Goal: Check status: Check status

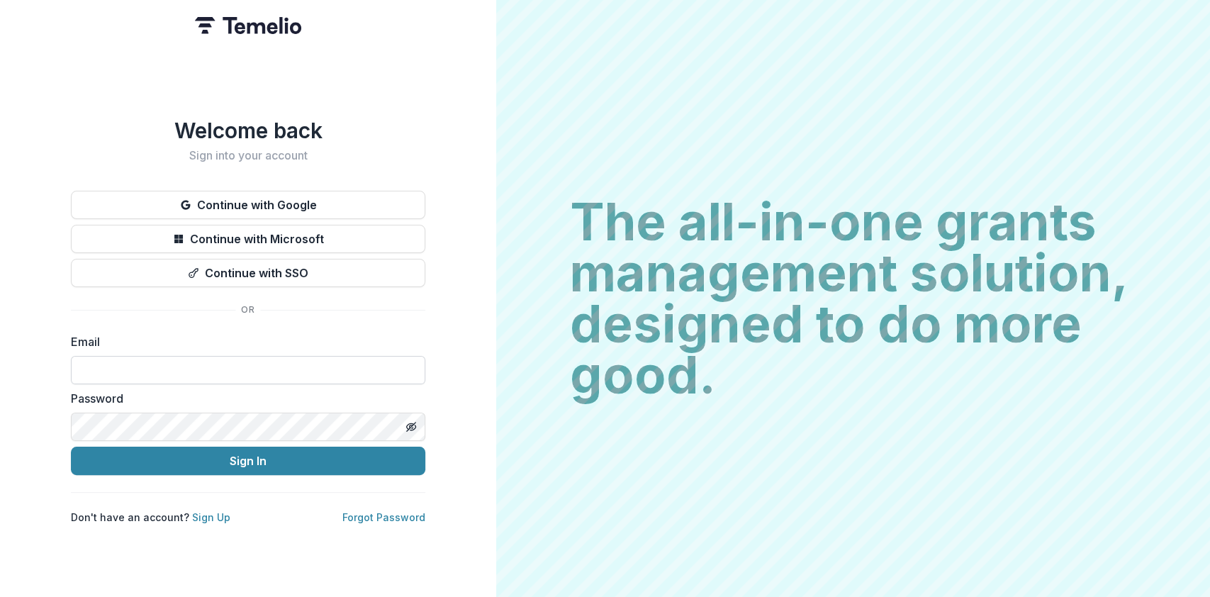
click at [157, 358] on input at bounding box center [248, 370] width 354 height 28
type input "**********"
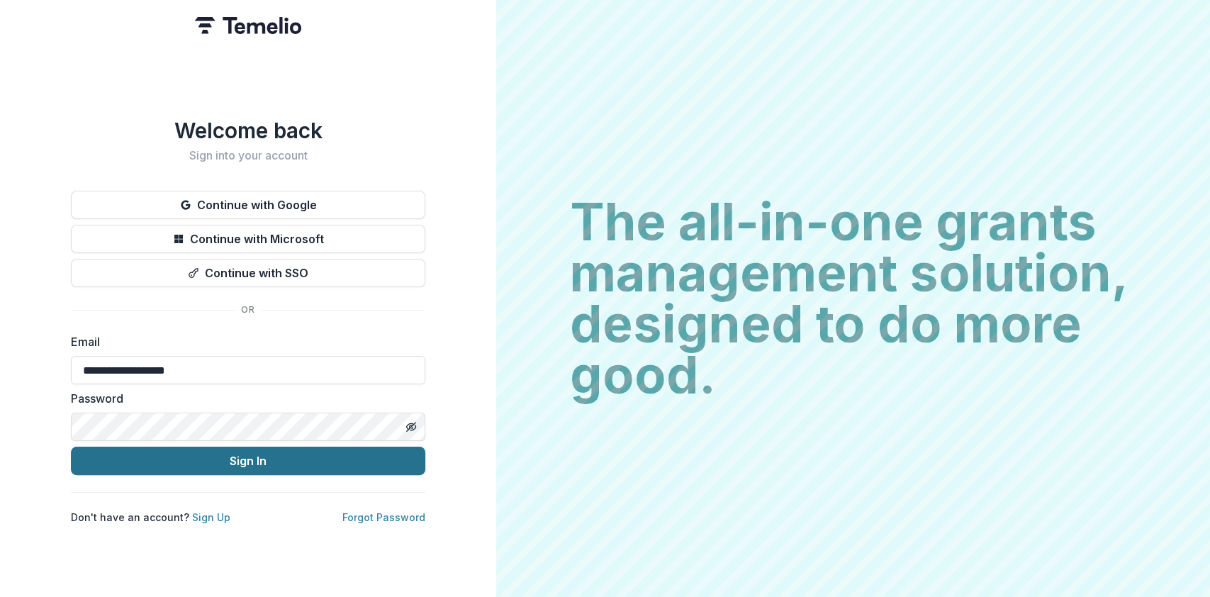
click at [225, 453] on button "Sign In" at bounding box center [248, 461] width 354 height 28
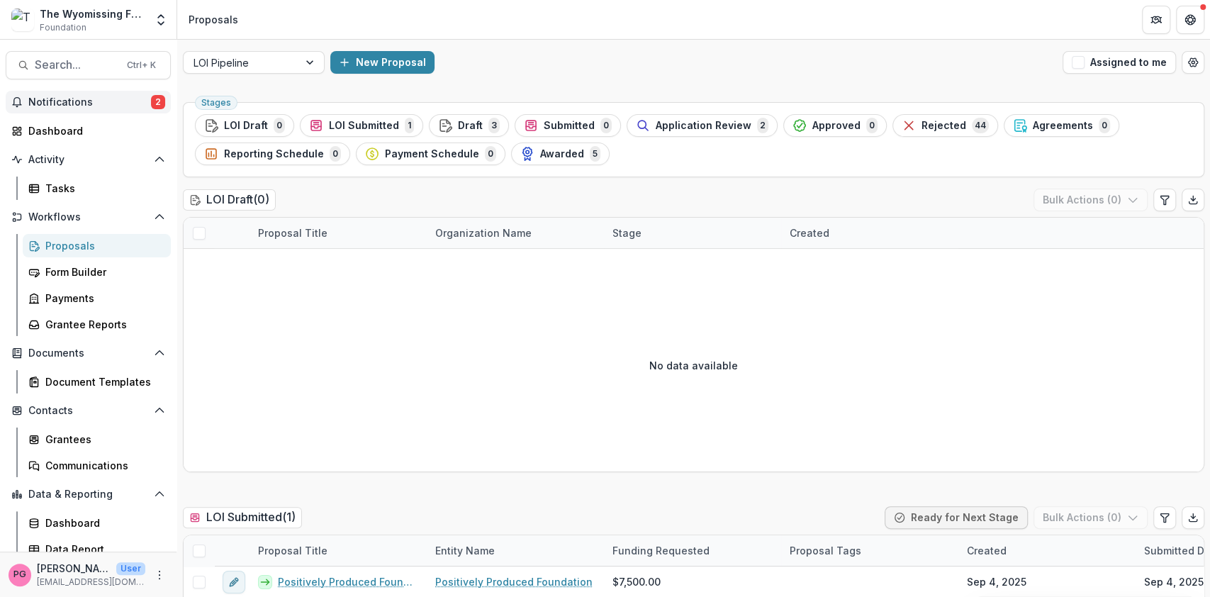
click at [77, 96] on span "Notifications" at bounding box center [89, 102] width 123 height 12
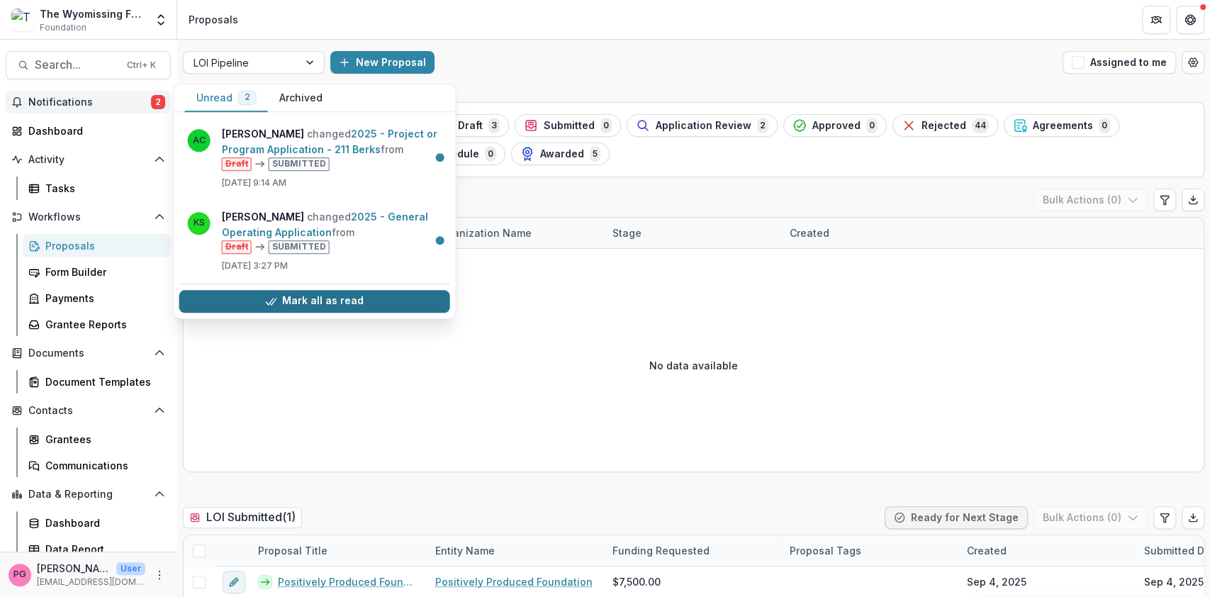
click at [319, 300] on button "Mark all as read" at bounding box center [314, 301] width 271 height 23
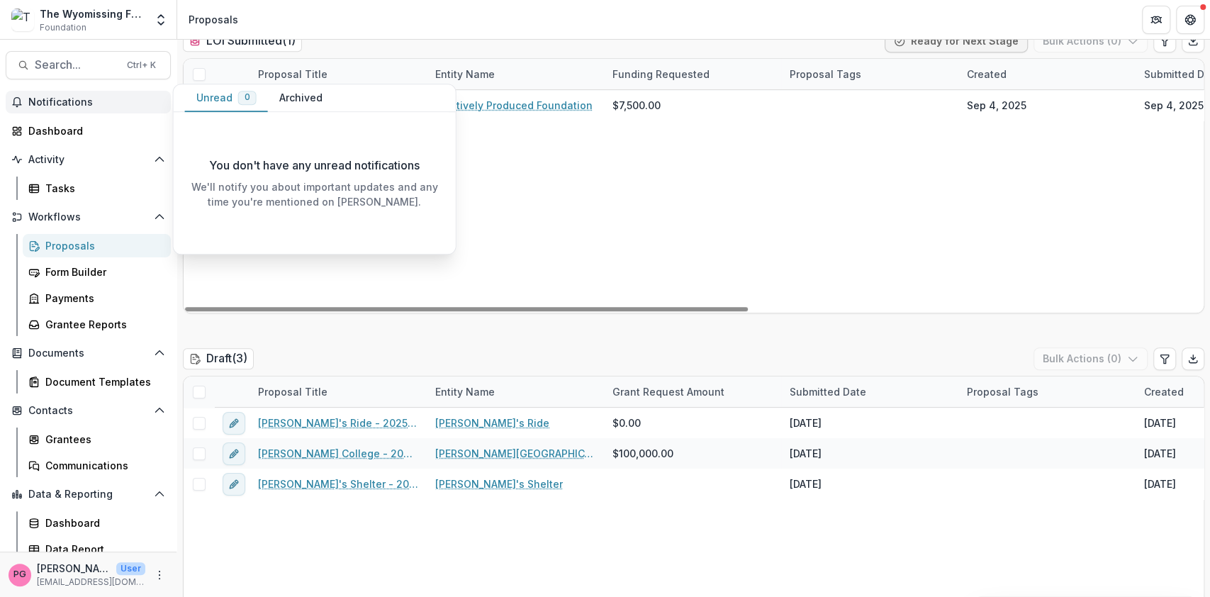
scroll to position [488, 0]
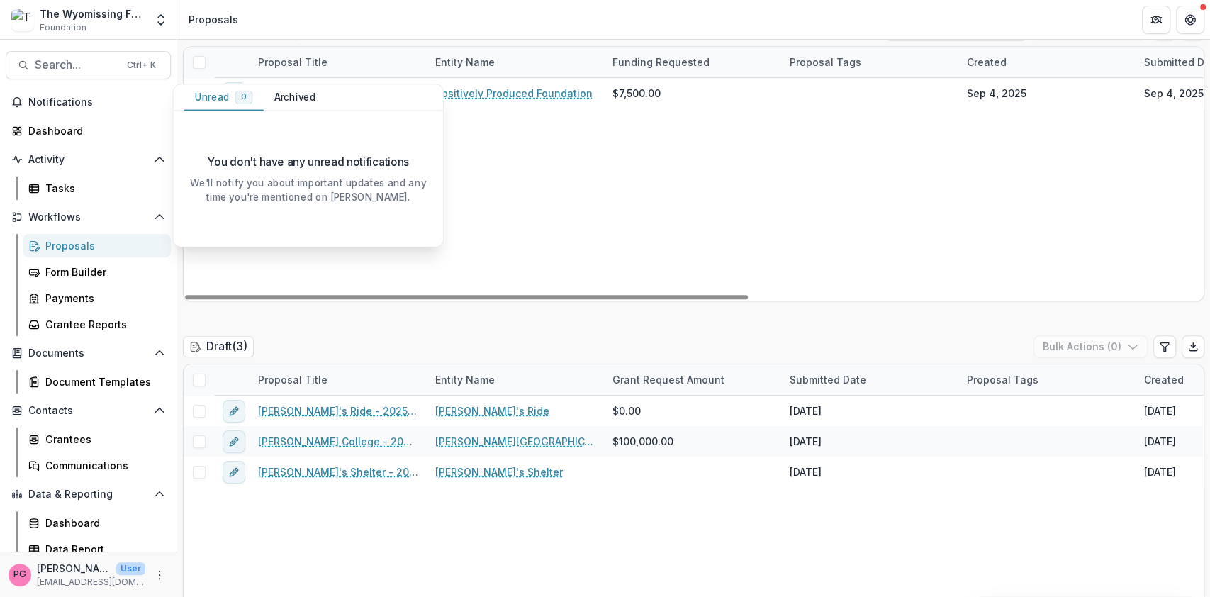
click at [523, 150] on div "Positively Produced Foundation - 2025 - Letter of Intent Positively Produced Fo…" at bounding box center [1103, 189] width 1838 height 223
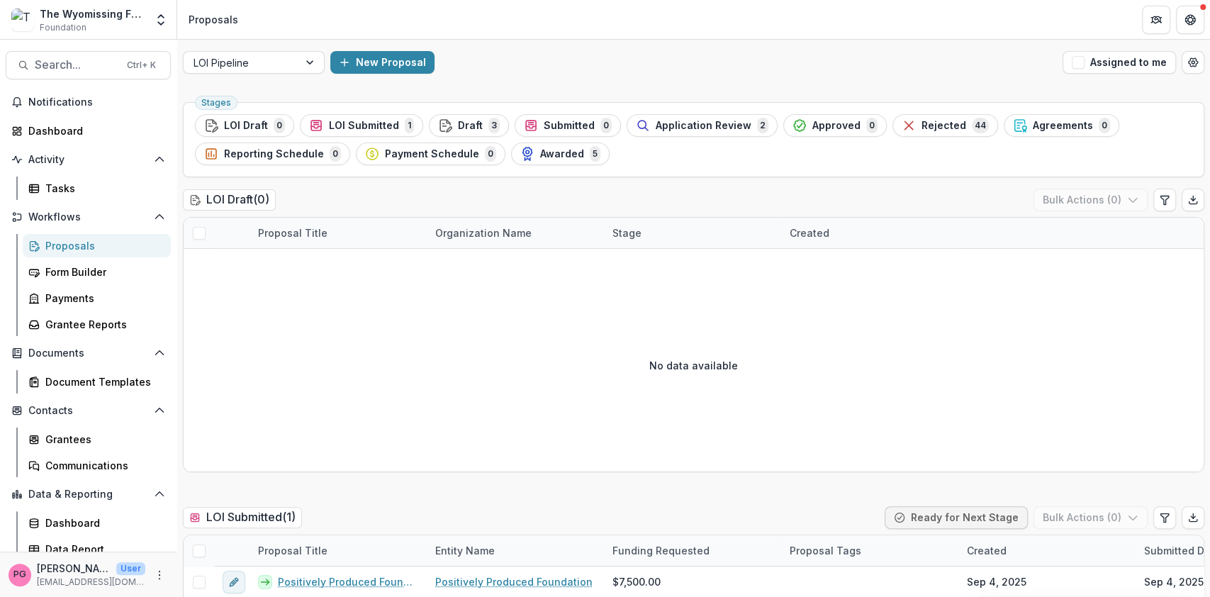
scroll to position [1, 0]
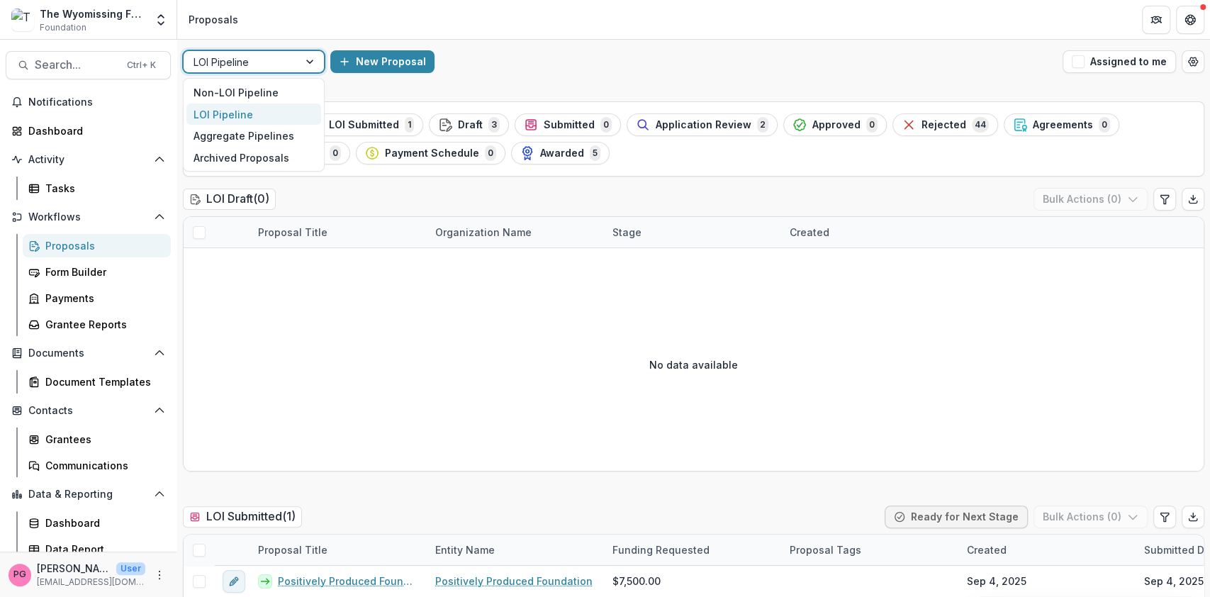
click at [308, 60] on div at bounding box center [311, 61] width 26 height 21
click at [266, 86] on div "Non-LOI Pipeline" at bounding box center [253, 93] width 135 height 22
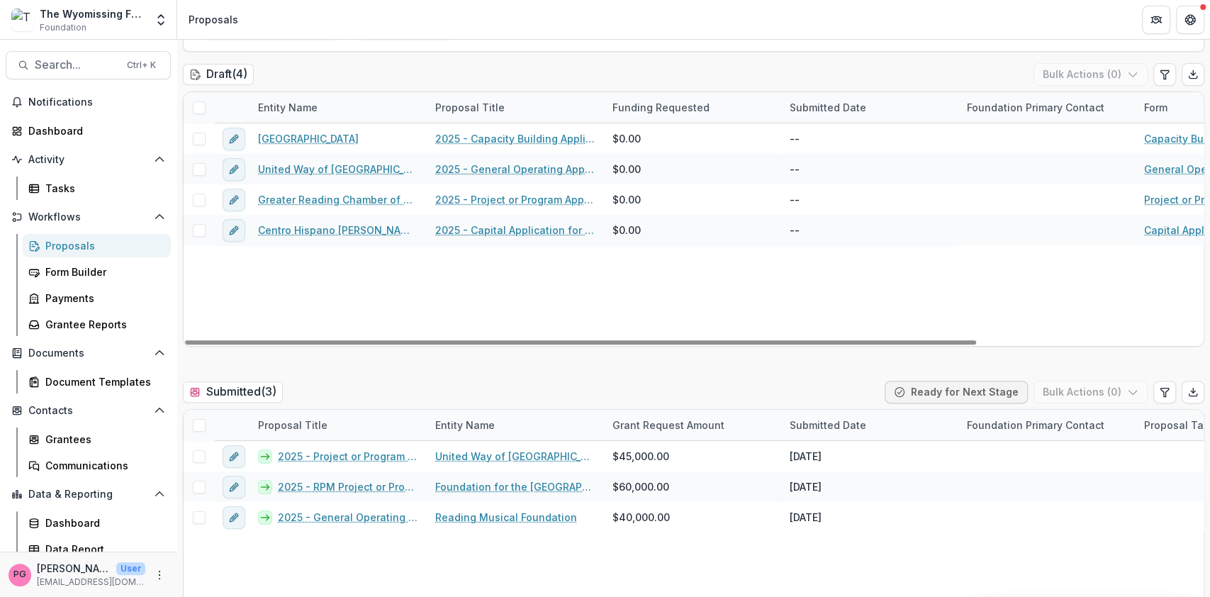
scroll to position [125, 0]
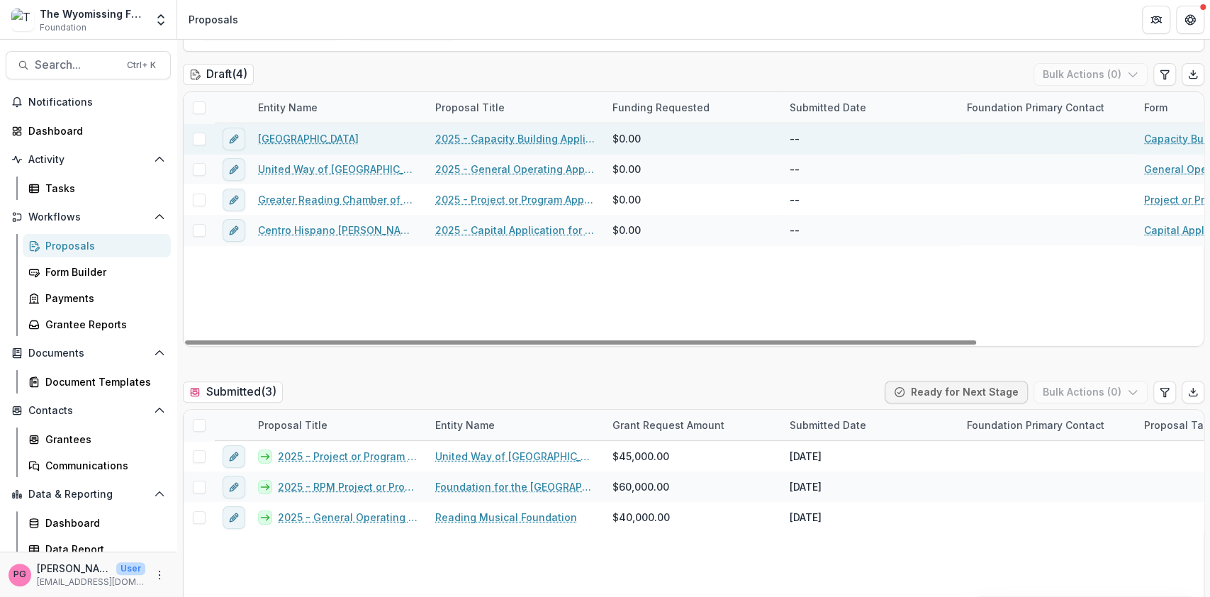
click at [510, 134] on link "2025 - Capacity Building Application" at bounding box center [515, 138] width 160 height 15
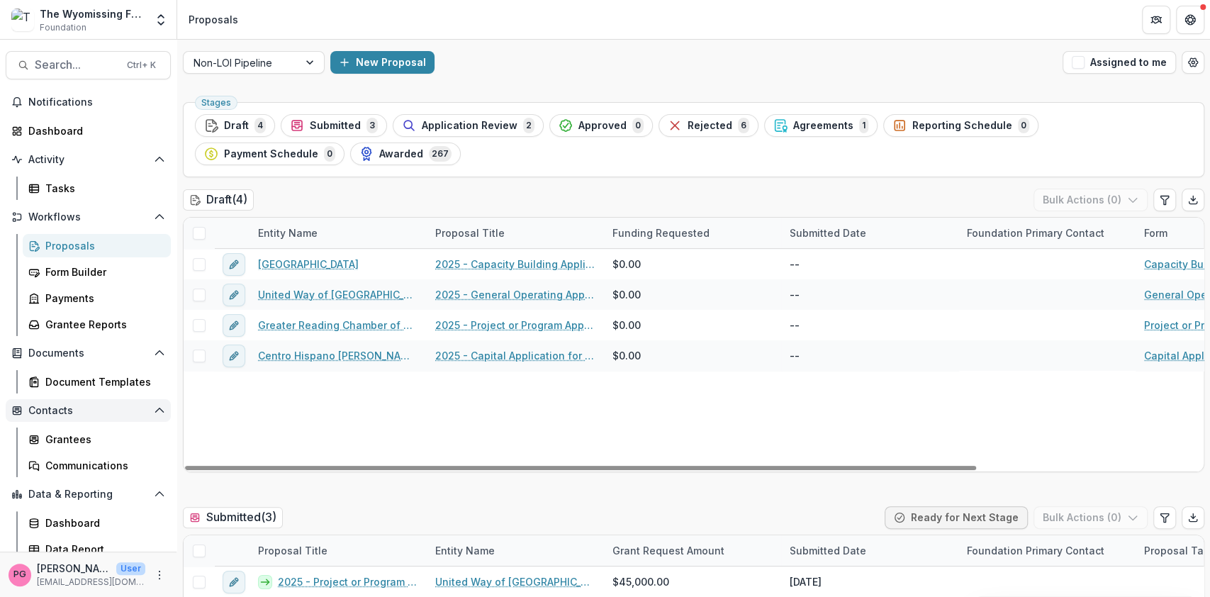
click at [43, 417] on button "Contacts" at bounding box center [88, 410] width 165 height 23
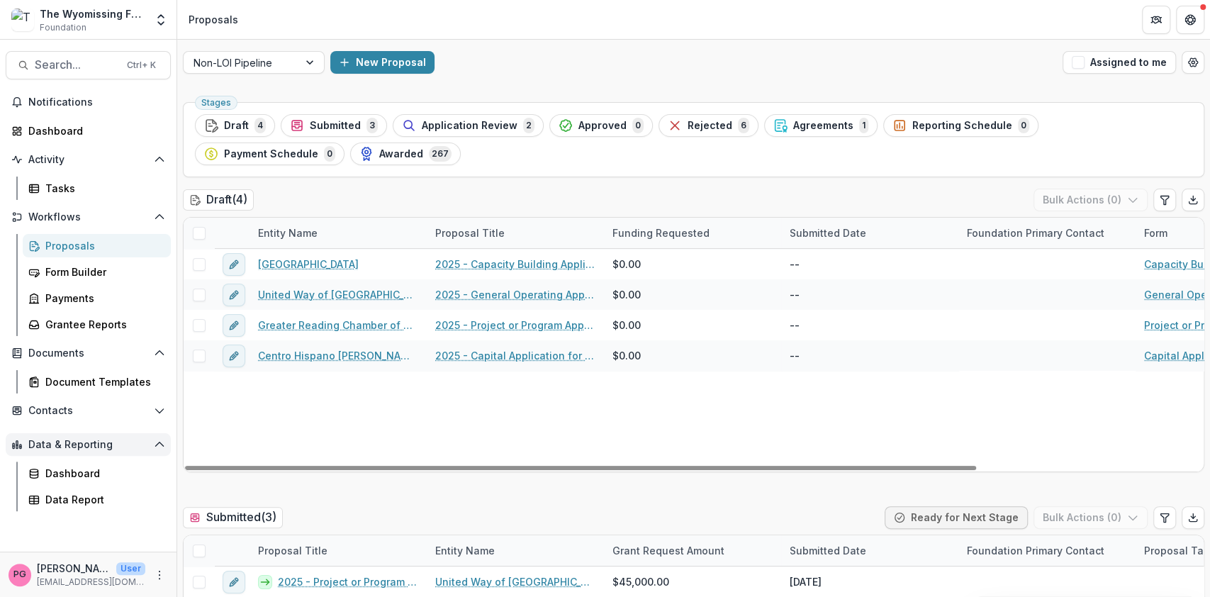
click at [65, 436] on button "Data & Reporting" at bounding box center [88, 444] width 165 height 23
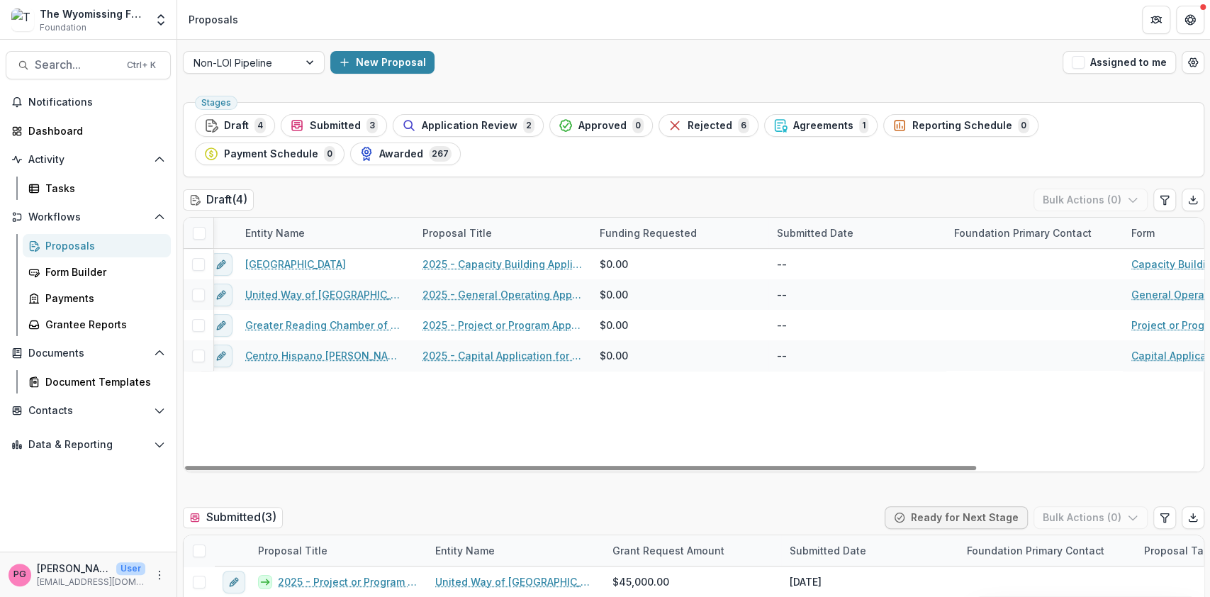
scroll to position [0, 11]
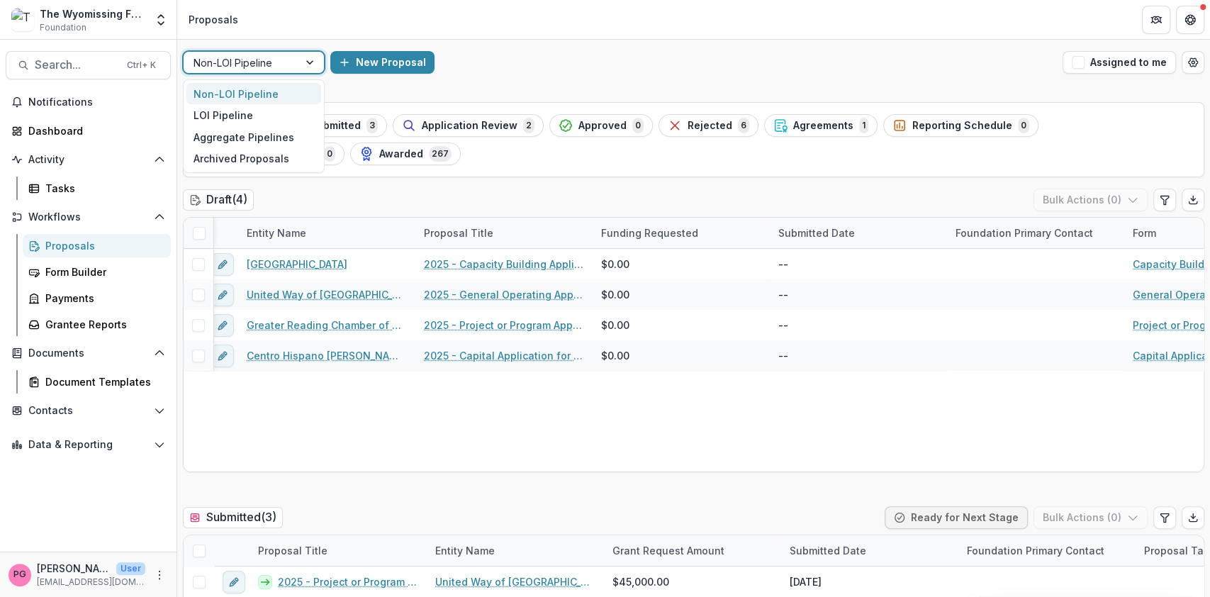
click at [310, 61] on div at bounding box center [311, 62] width 26 height 21
click at [235, 116] on div "LOI Pipeline" at bounding box center [253, 115] width 135 height 22
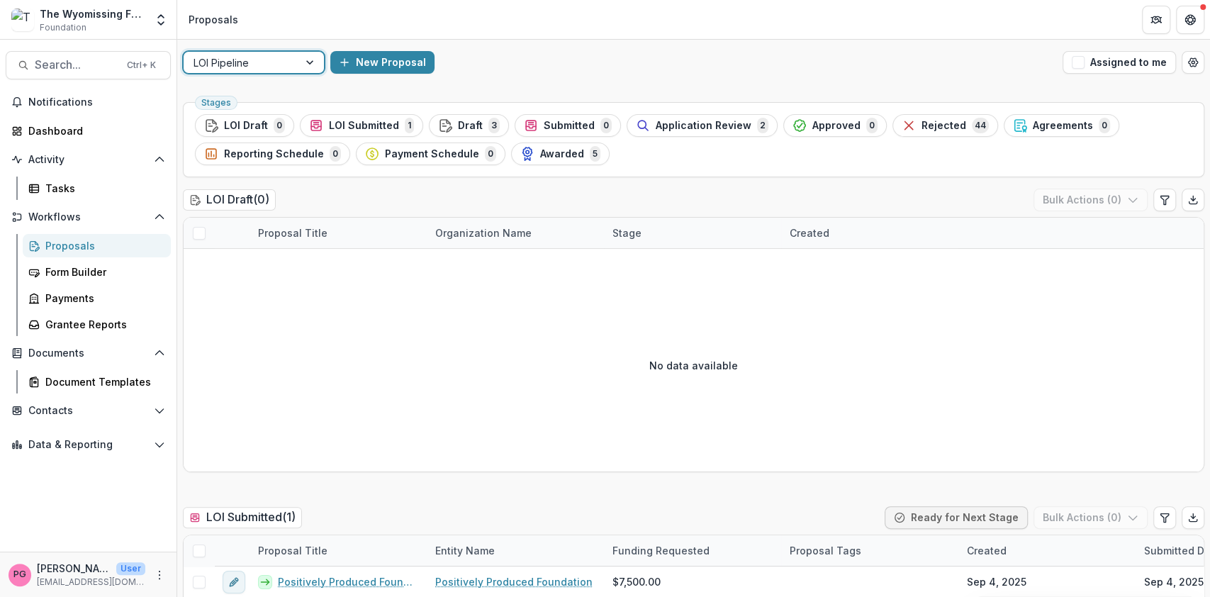
scroll to position [267, 0]
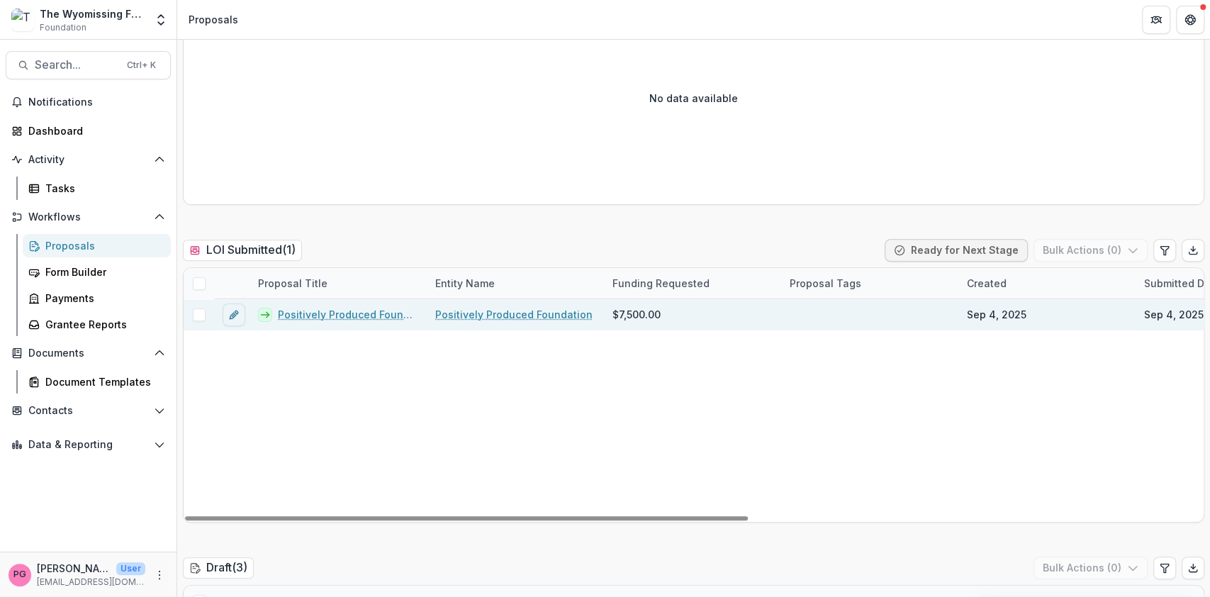
click at [318, 308] on link "Positively Produced Foundation - 2025 - Letter of Intent" at bounding box center [348, 314] width 140 height 15
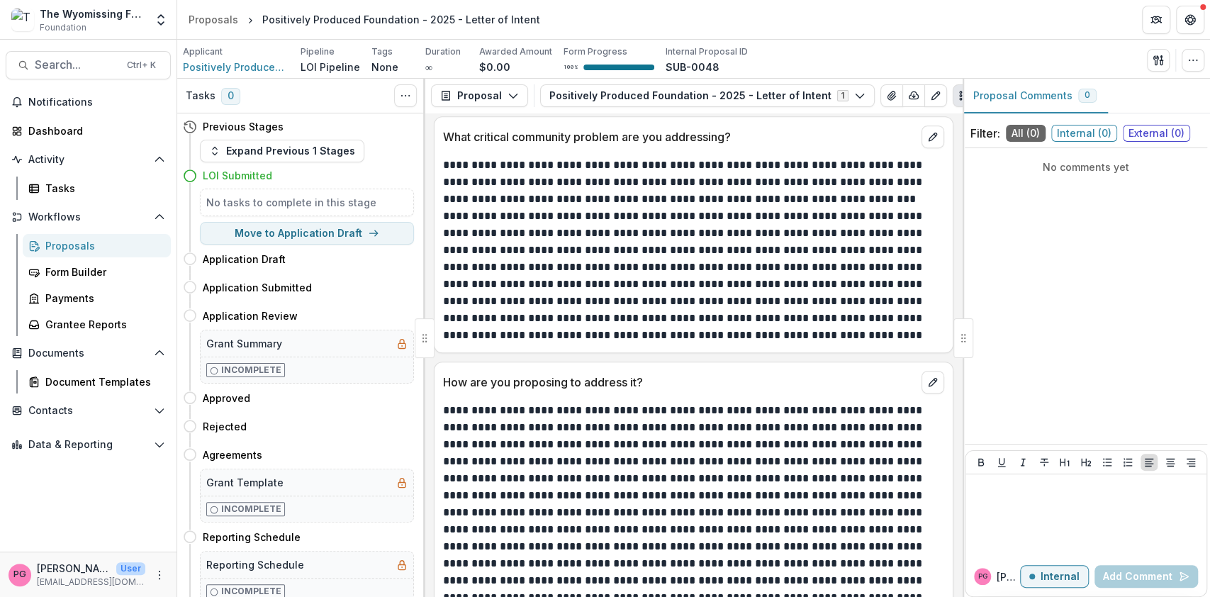
scroll to position [549, 0]
